Goal: Task Accomplishment & Management: Use online tool/utility

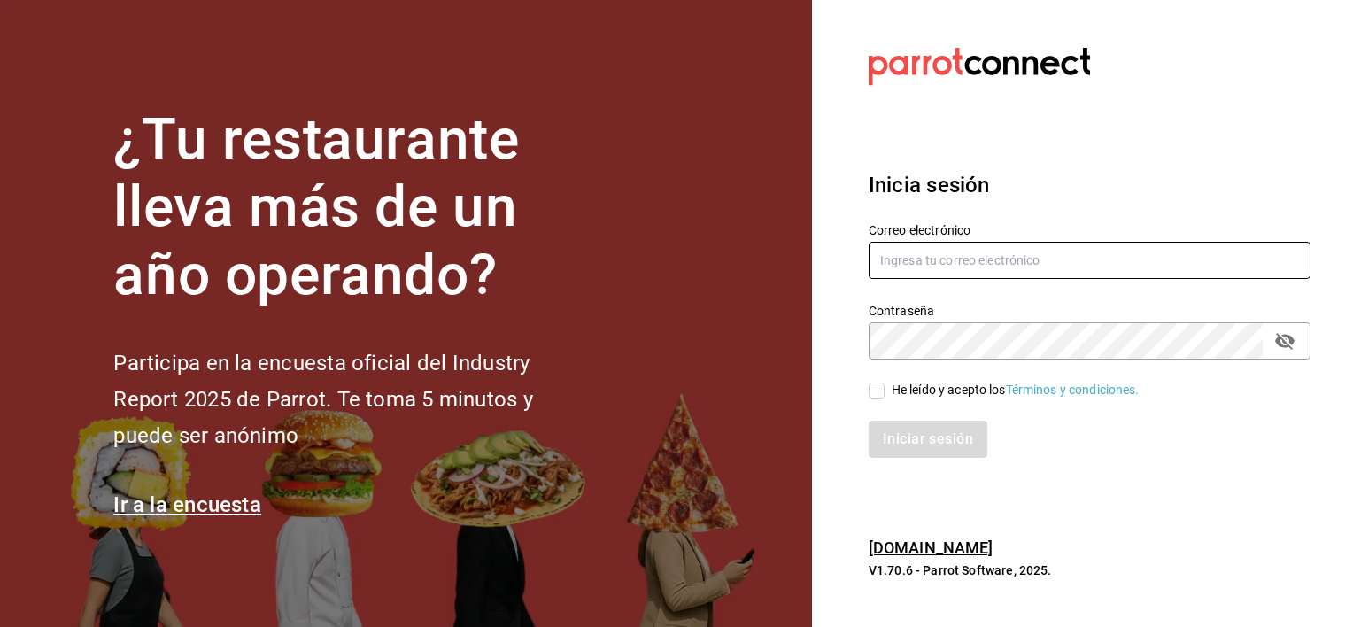
type input "[EMAIL_ADDRESS][PERSON_NAME][DOMAIN_NAME]"
click at [873, 389] on input "He leído y acepto los Términos y condiciones." at bounding box center [876, 390] width 16 height 16
checkbox input "true"
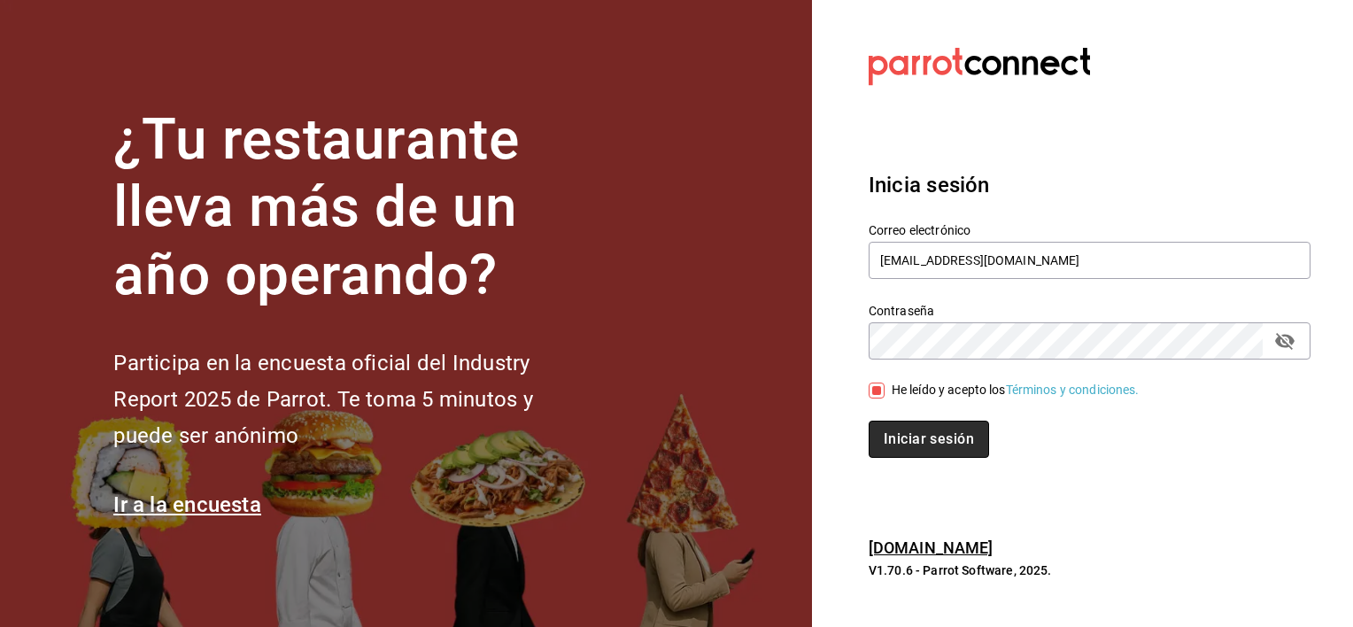
click at [917, 445] on button "Iniciar sesión" at bounding box center [928, 438] width 120 height 37
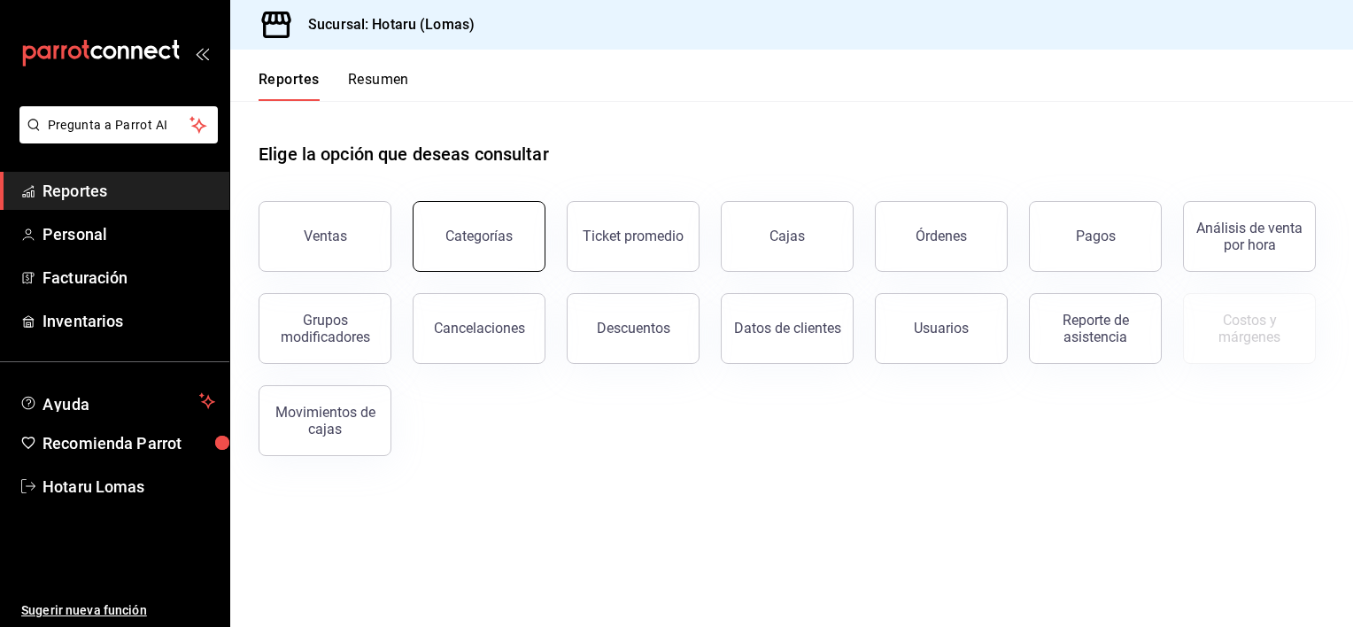
click at [476, 229] on div "Categorías" at bounding box center [478, 235] width 67 height 17
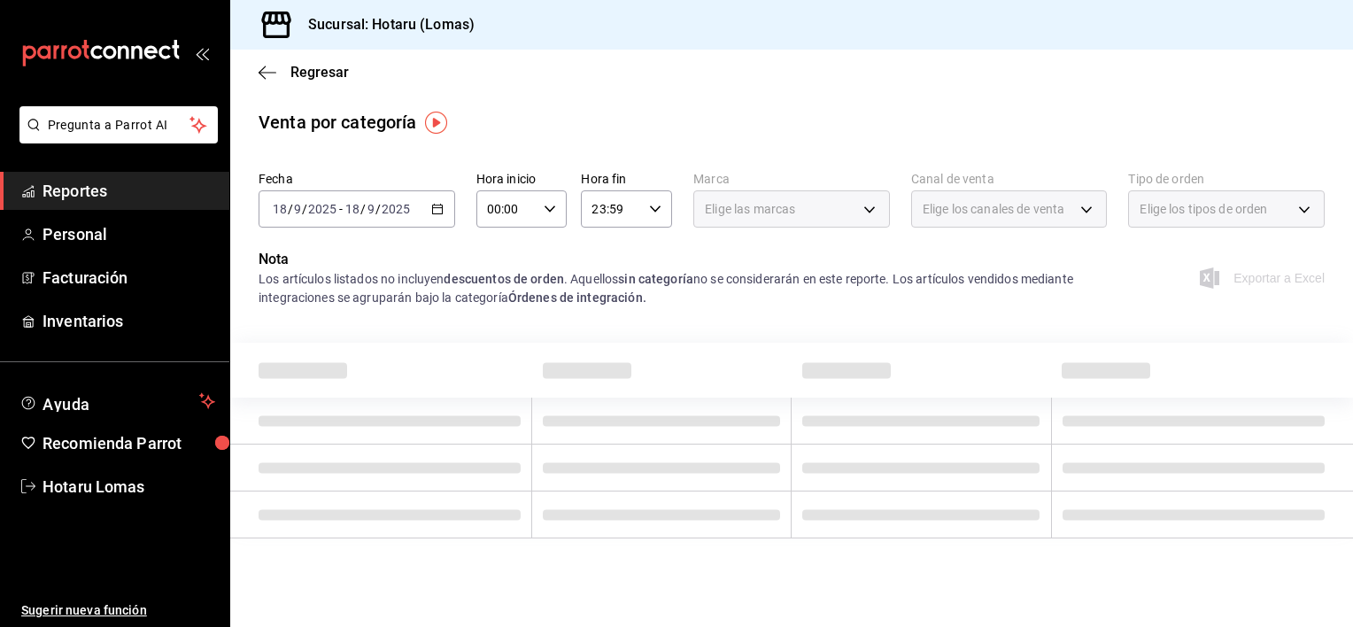
click at [381, 204] on input "2025" at bounding box center [396, 209] width 30 height 14
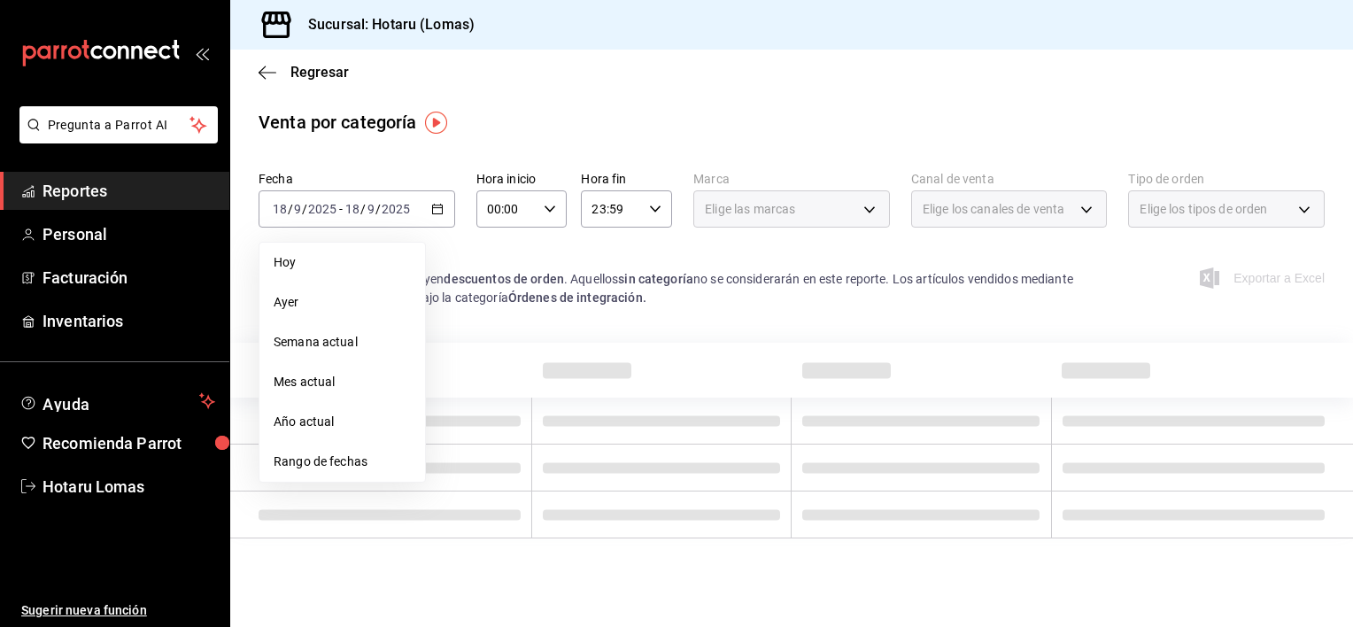
click at [289, 301] on span "Ayer" at bounding box center [342, 302] width 137 height 19
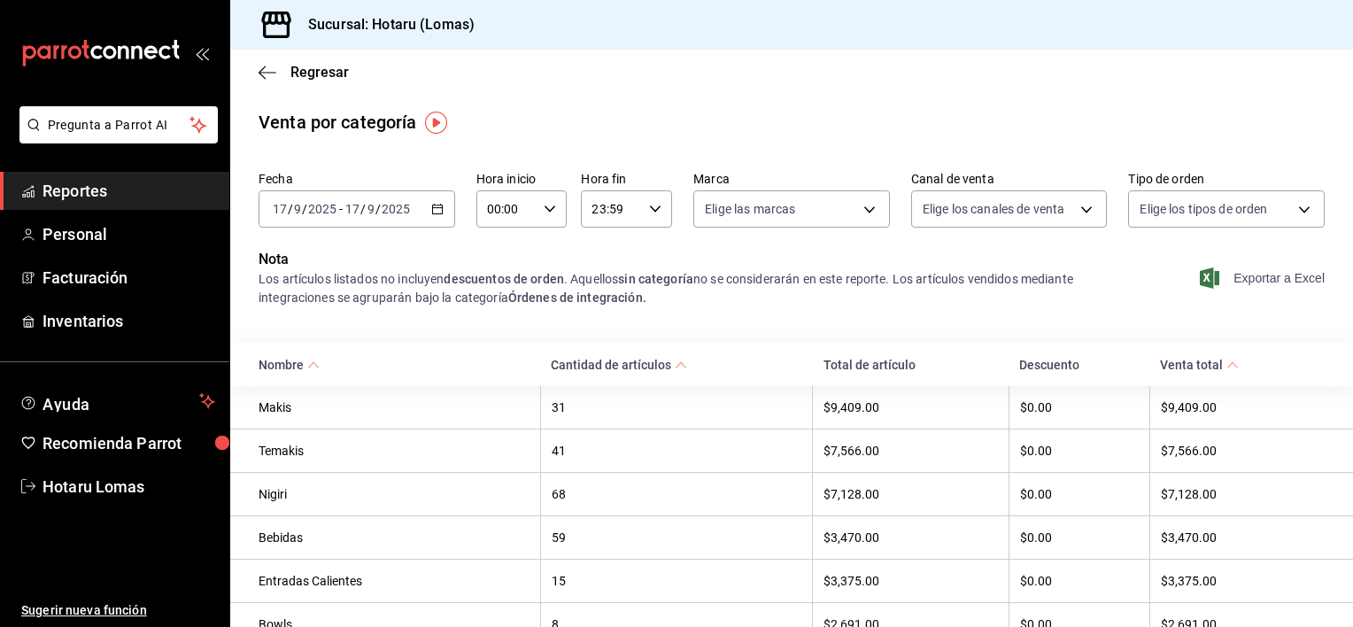
click at [1215, 280] on span "Exportar a Excel" at bounding box center [1263, 277] width 121 height 21
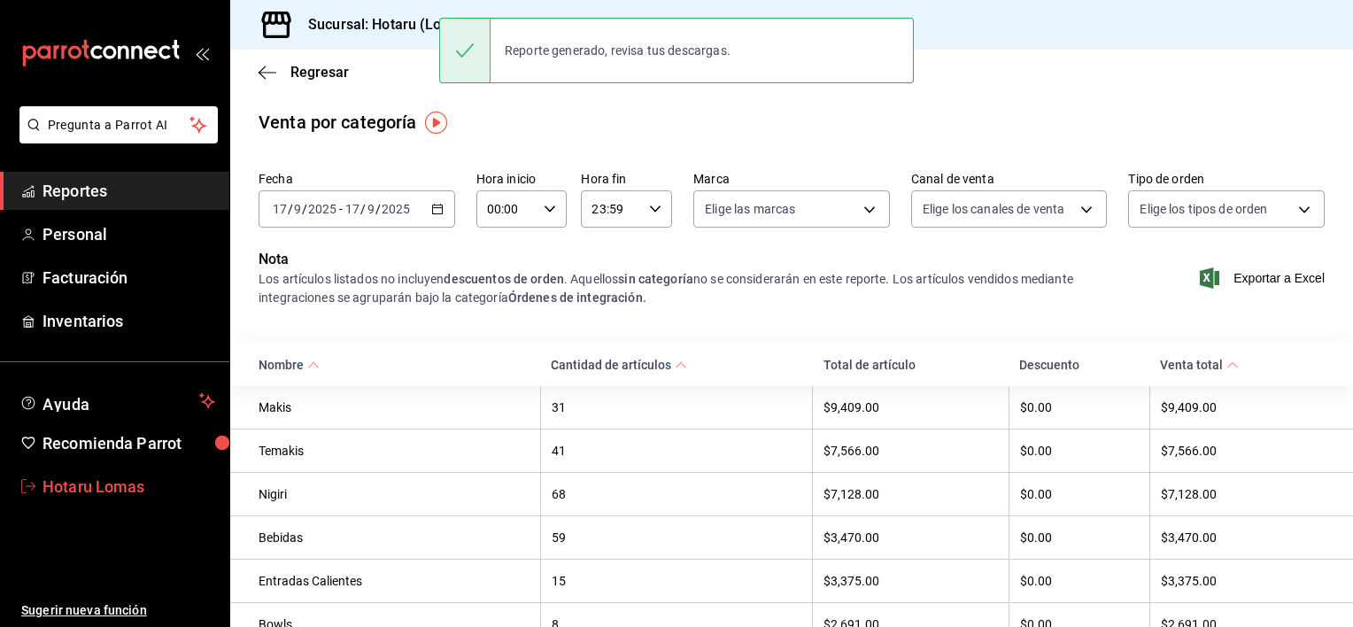
click at [47, 491] on span "Hotaru Lomas" at bounding box center [128, 486] width 173 height 24
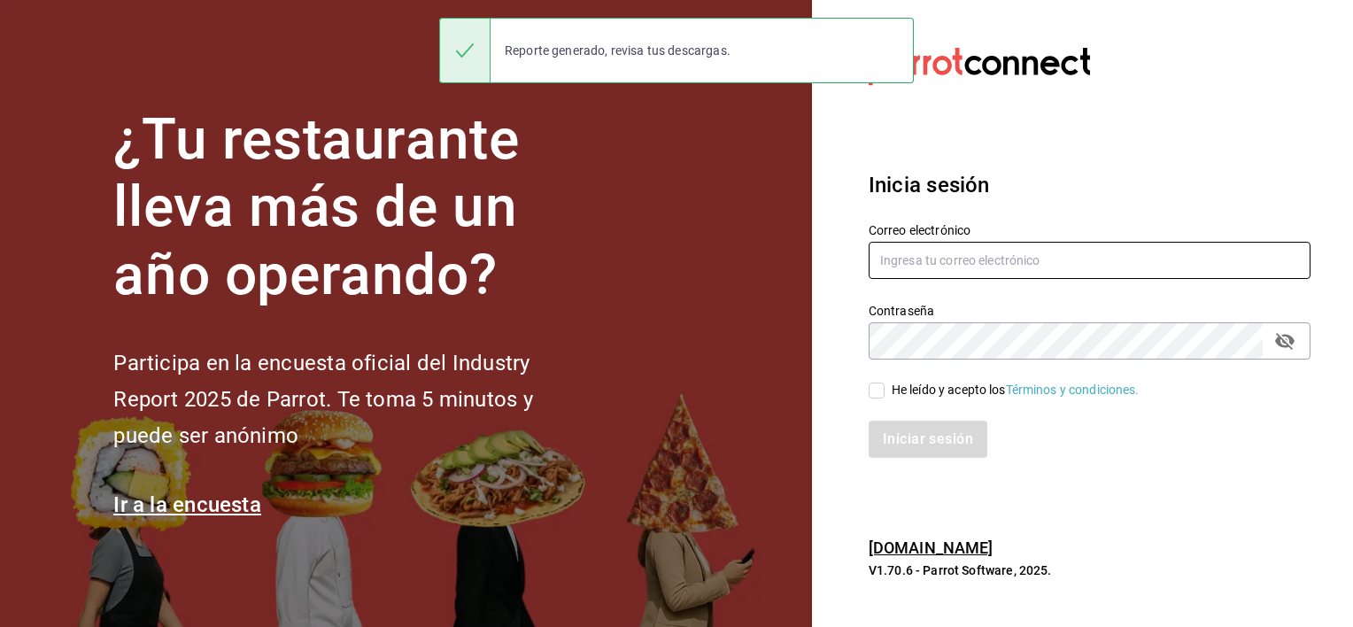
type input "[EMAIL_ADDRESS][PERSON_NAME][DOMAIN_NAME]"
